Goal: Information Seeking & Learning: Learn about a topic

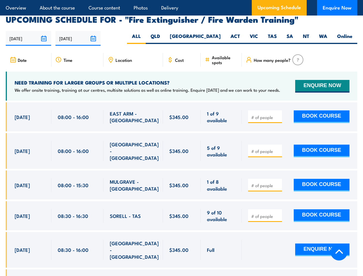
click at [181, 0] on article "Overview About the course Course content Photos Delivery Upcoming Schedule Enqu…" at bounding box center [181, 8] width 351 height 16
click at [28, 31] on input "[DATE]" at bounding box center [28, 38] width 45 height 15
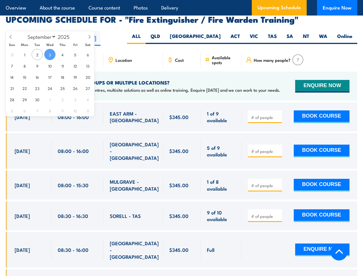
click at [78, 31] on input "[DATE]" at bounding box center [77, 38] width 45 height 15
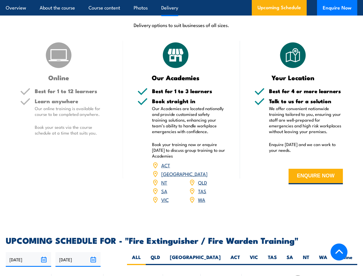
click at [181, 0] on article "Overview About the course Course content Photos Delivery Upcoming Schedule Enqu…" at bounding box center [181, 8] width 351 height 16
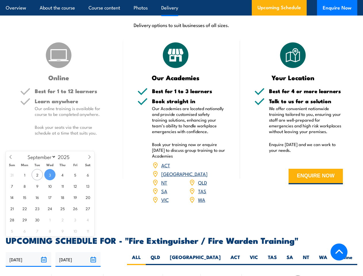
click at [28, 252] on input "[DATE]" at bounding box center [28, 259] width 45 height 15
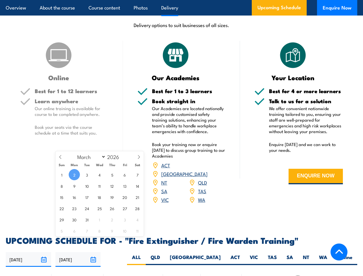
click at [78, 252] on input "[DATE]" at bounding box center [77, 259] width 45 height 15
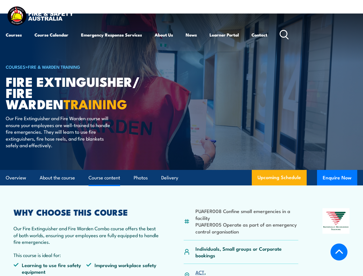
scroll to position [497, 0]
